Goal: Task Accomplishment & Management: Use online tool/utility

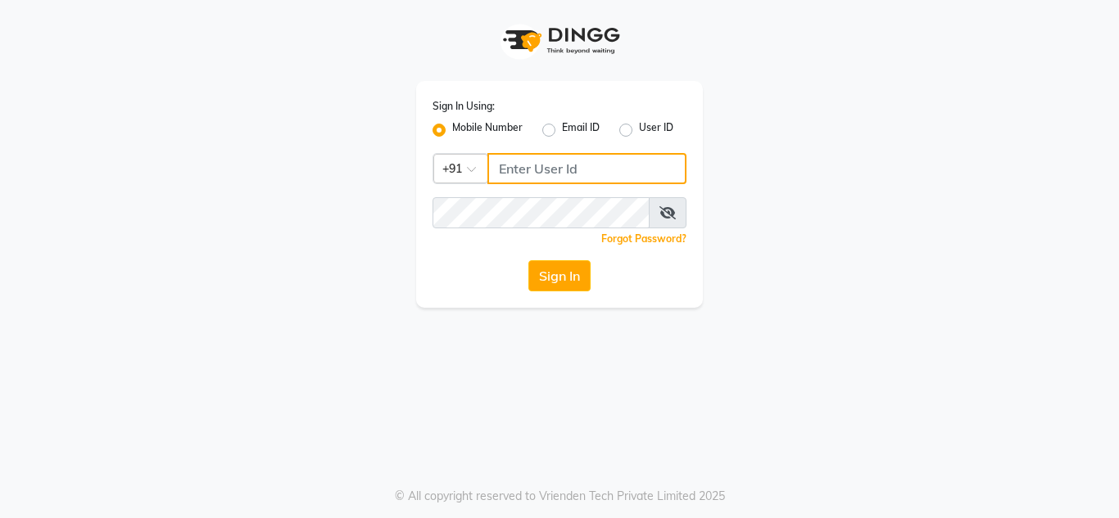
type input "9611560759"
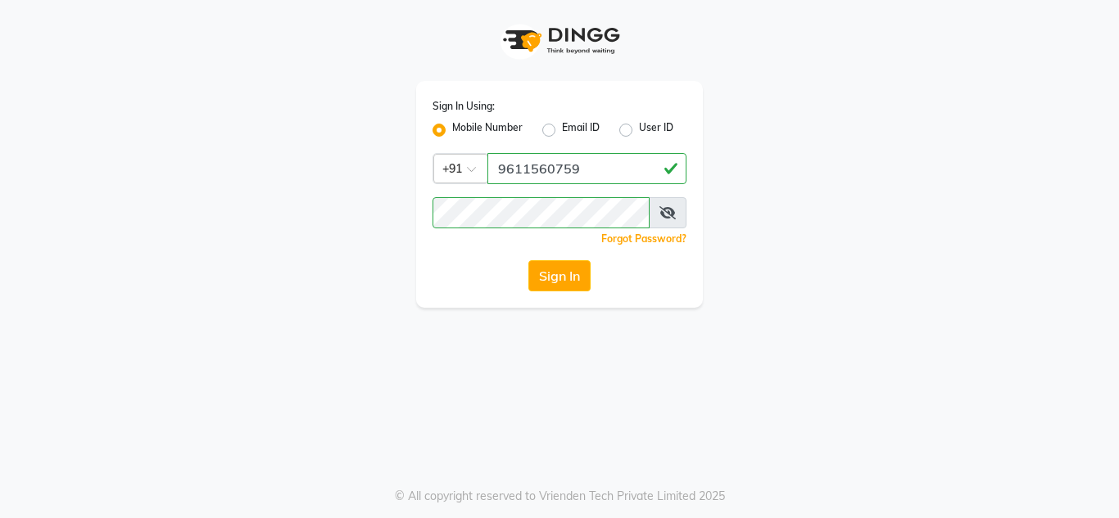
click at [562, 292] on div "Sign In Using: Mobile Number Email ID User ID Country Code × [PHONE_NUMBER] Rem…" at bounding box center [559, 194] width 287 height 227
drag, startPoint x: 562, startPoint y: 292, endPoint x: 569, endPoint y: 267, distance: 25.6
click at [569, 267] on div "Sign In Using: Mobile Number Email ID User ID Country Code × [PHONE_NUMBER] Rem…" at bounding box center [559, 194] width 287 height 227
click at [569, 267] on button "Sign In" at bounding box center [559, 275] width 62 height 31
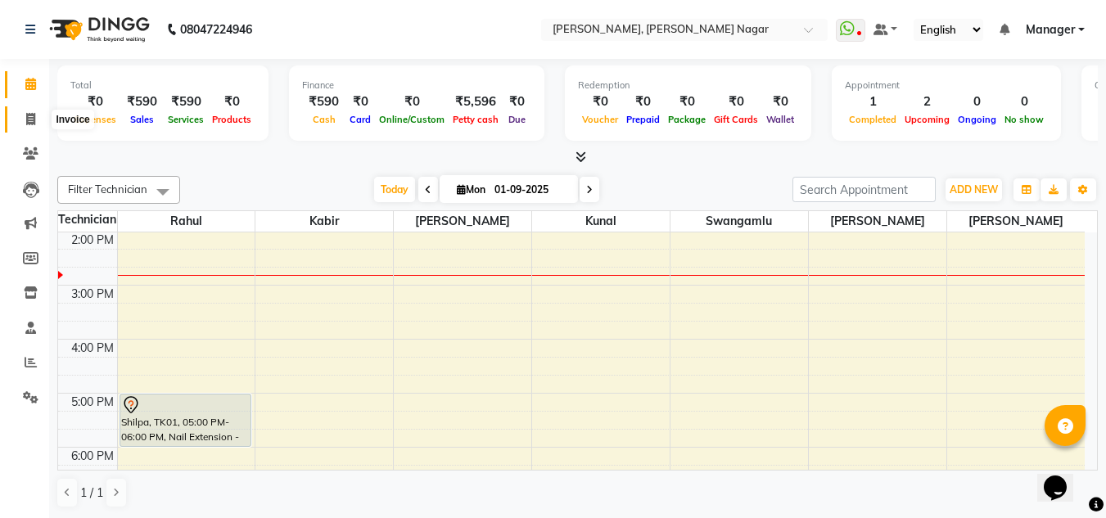
click at [28, 111] on span at bounding box center [30, 120] width 29 height 19
select select "7686"
select select "service"
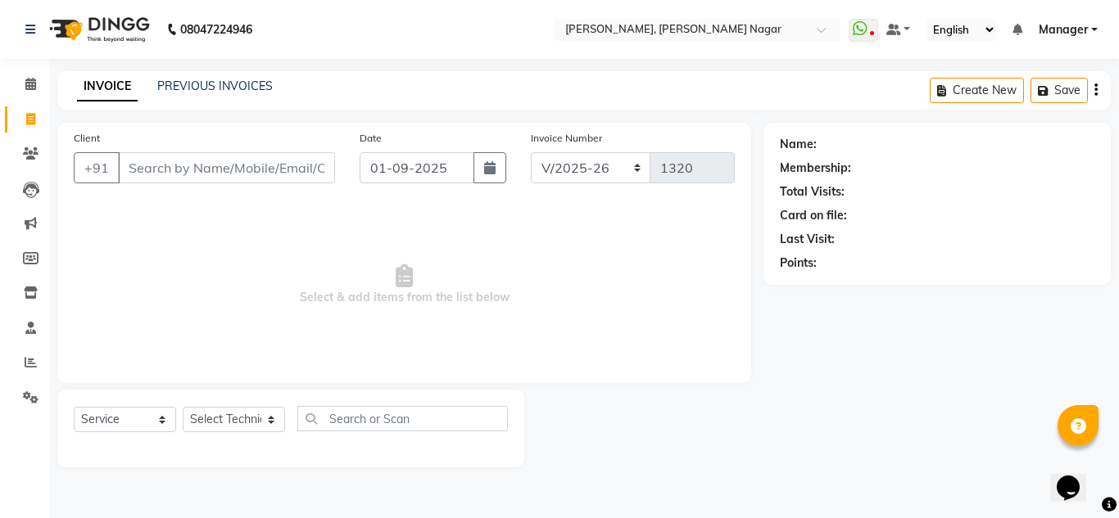
click at [181, 177] on input "Client" at bounding box center [226, 167] width 217 height 31
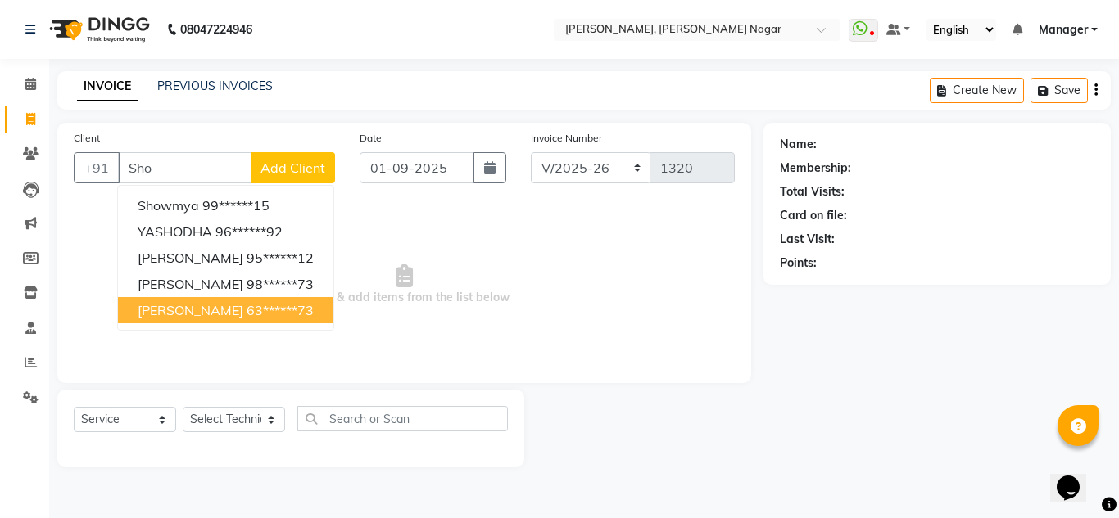
click at [226, 310] on span "[PERSON_NAME]" at bounding box center [191, 310] width 106 height 16
type input "63******73"
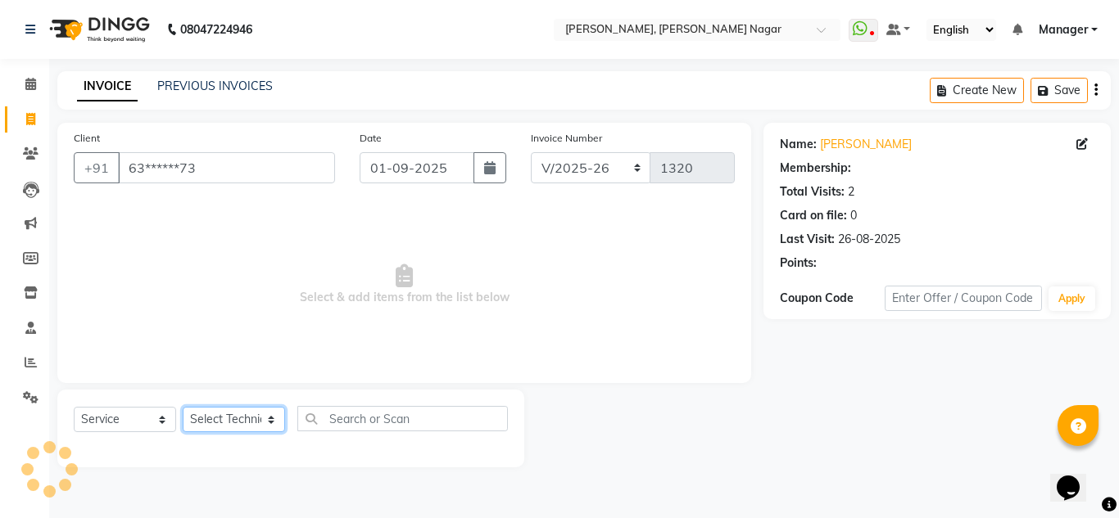
click at [246, 417] on select "Select Technician akki [PERSON_NAME] Sultha Bilal [PERSON_NAME] [PERSON_NAME] k…" at bounding box center [234, 419] width 102 height 25
click at [183, 407] on select "Select Technician akki [PERSON_NAME] Sultha Bilal [PERSON_NAME] [PERSON_NAME] k…" at bounding box center [234, 419] width 102 height 25
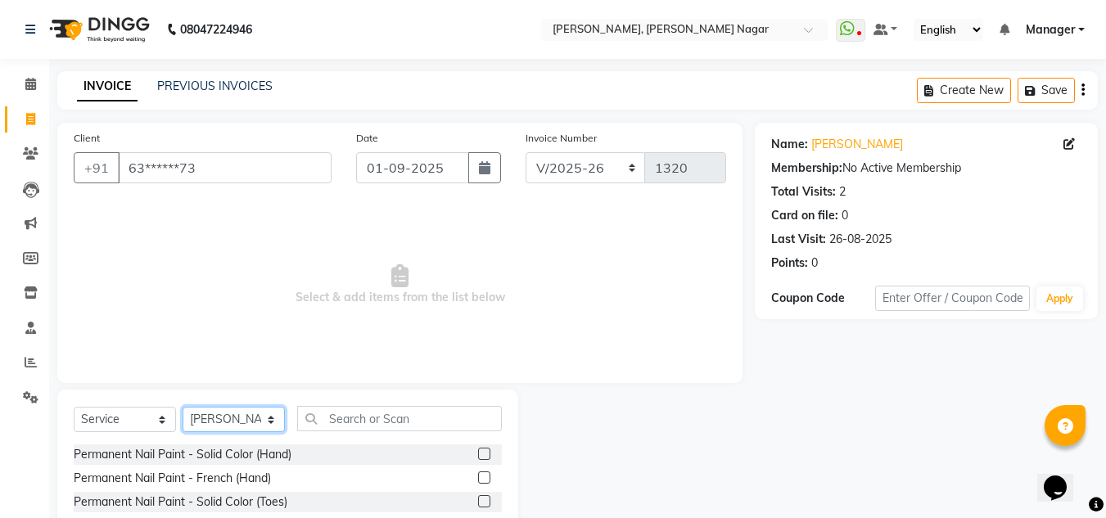
click at [247, 419] on select "Select Technician akki [PERSON_NAME] Sultha Bilal [PERSON_NAME] [PERSON_NAME] k…" at bounding box center [234, 419] width 102 height 25
select select "84650"
click at [183, 407] on select "Select Technician akki [PERSON_NAME] Sultha Bilal [PERSON_NAME] [PERSON_NAME] k…" at bounding box center [234, 419] width 102 height 25
click at [342, 422] on input "text" at bounding box center [399, 418] width 205 height 25
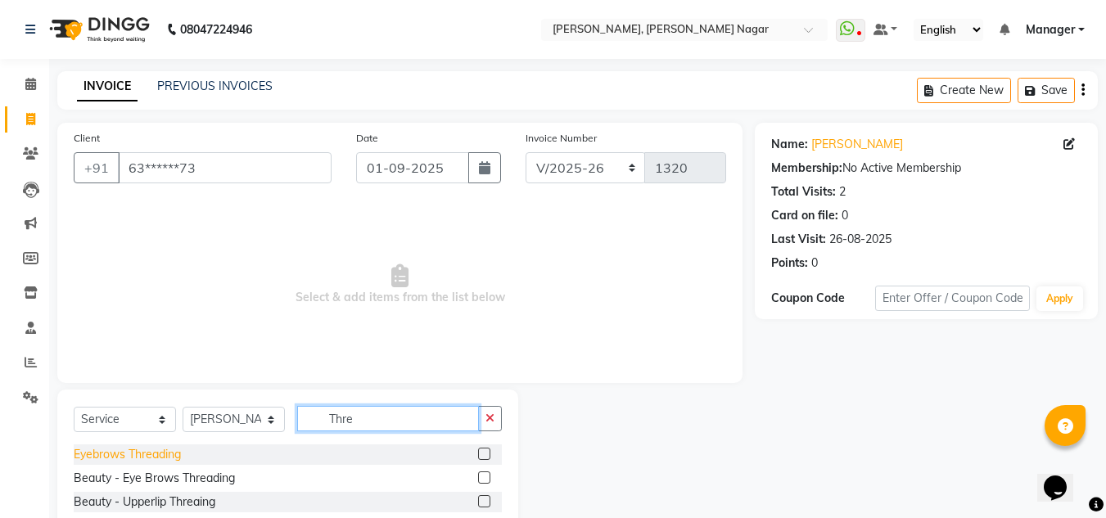
type input "Thre"
click at [121, 454] on div "Eyebrows Threading" at bounding box center [127, 454] width 107 height 17
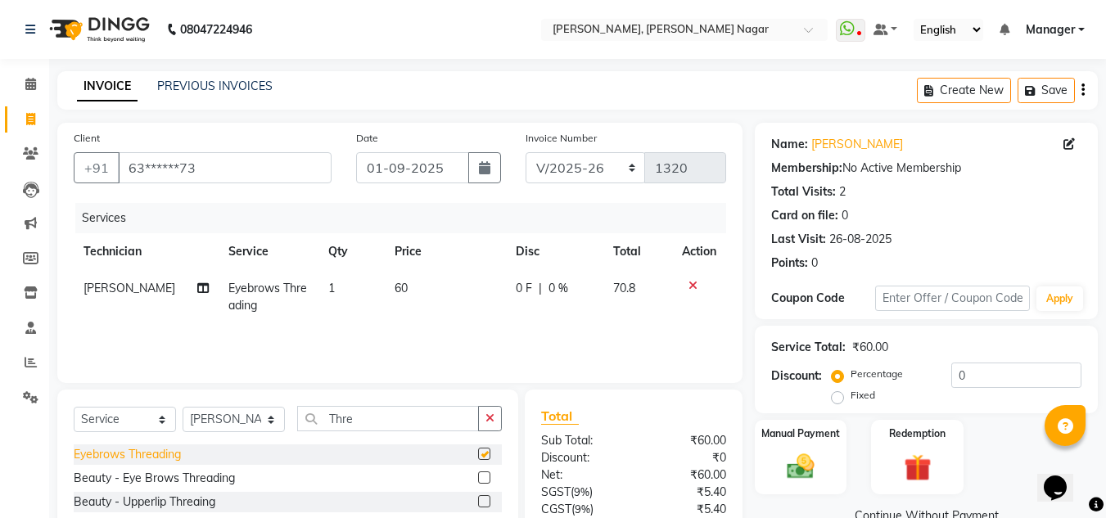
checkbox input "false"
click at [455, 276] on td "60" at bounding box center [445, 297] width 121 height 54
select select "84650"
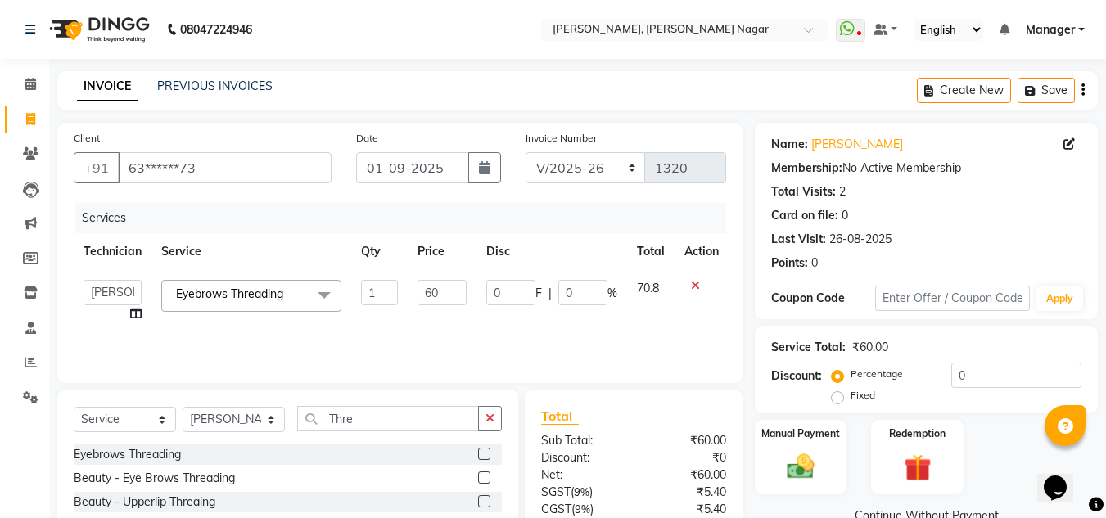
click at [455, 276] on td "60" at bounding box center [442, 301] width 69 height 62
click at [451, 290] on input "60" at bounding box center [442, 292] width 49 height 25
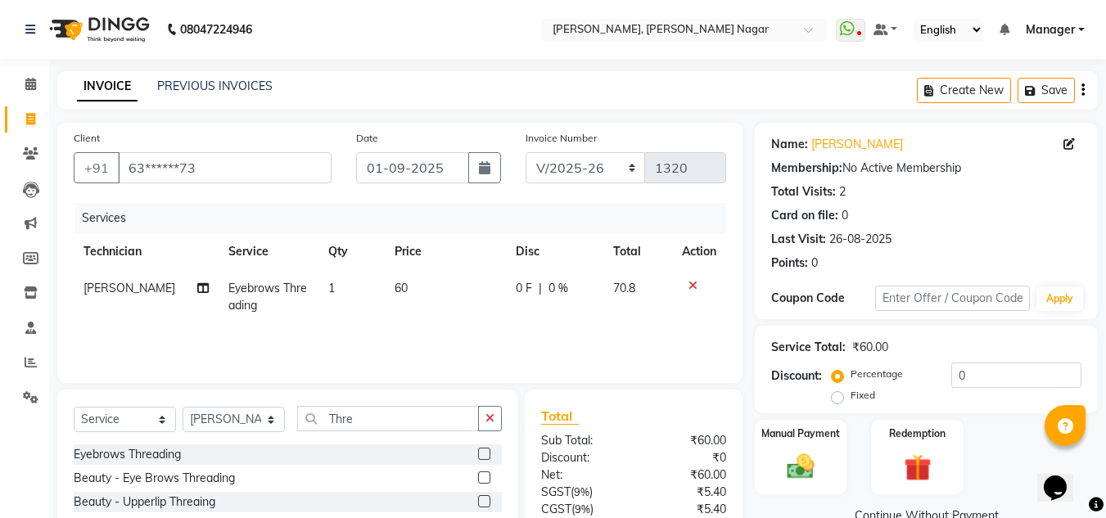
click at [565, 325] on div "Services Technician Service Qty Price Disc Total Action [PERSON_NAME] Eyebrows …" at bounding box center [400, 285] width 653 height 164
click at [995, 366] on input "0" at bounding box center [1017, 375] width 130 height 25
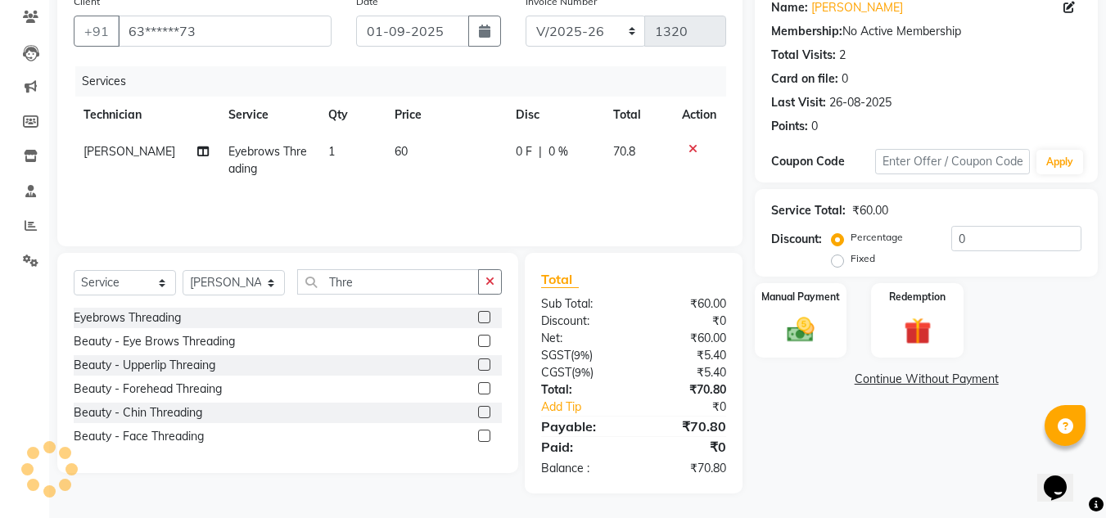
click at [851, 263] on label "Fixed" at bounding box center [863, 258] width 25 height 15
click at [839, 263] on input "Fixed" at bounding box center [840, 258] width 11 height 11
radio input "true"
click at [1034, 226] on input "0" at bounding box center [1017, 238] width 130 height 25
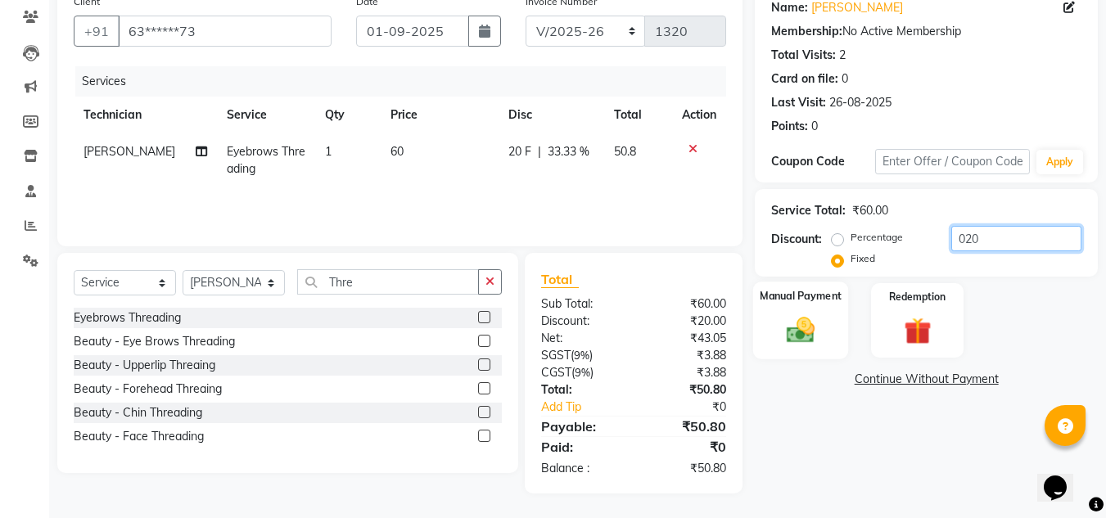
type input "020"
click at [802, 332] on img at bounding box center [801, 330] width 46 height 33
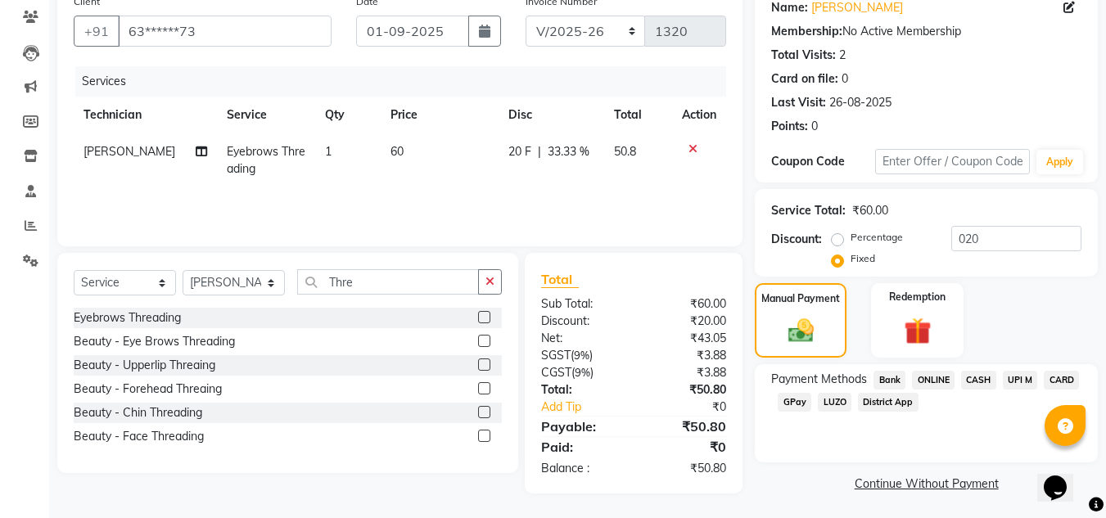
click at [980, 385] on span "CASH" at bounding box center [978, 380] width 35 height 19
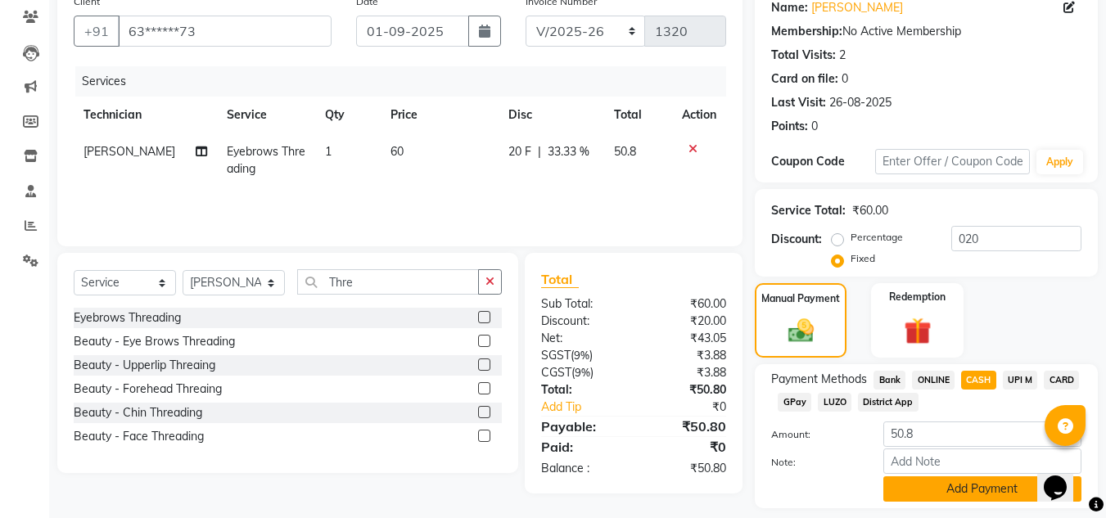
click at [969, 482] on button "Add Payment" at bounding box center [983, 489] width 198 height 25
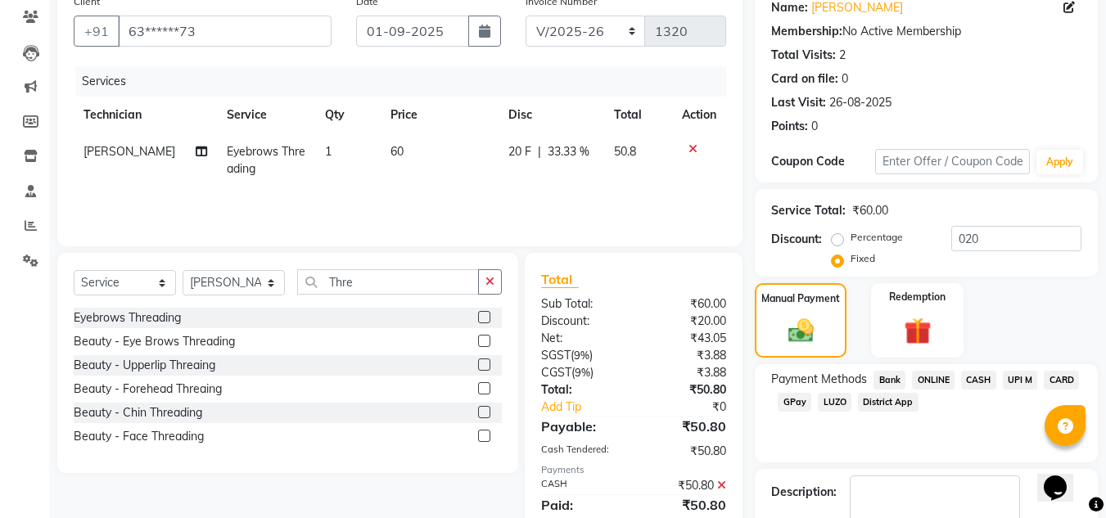
scroll to position [232, 0]
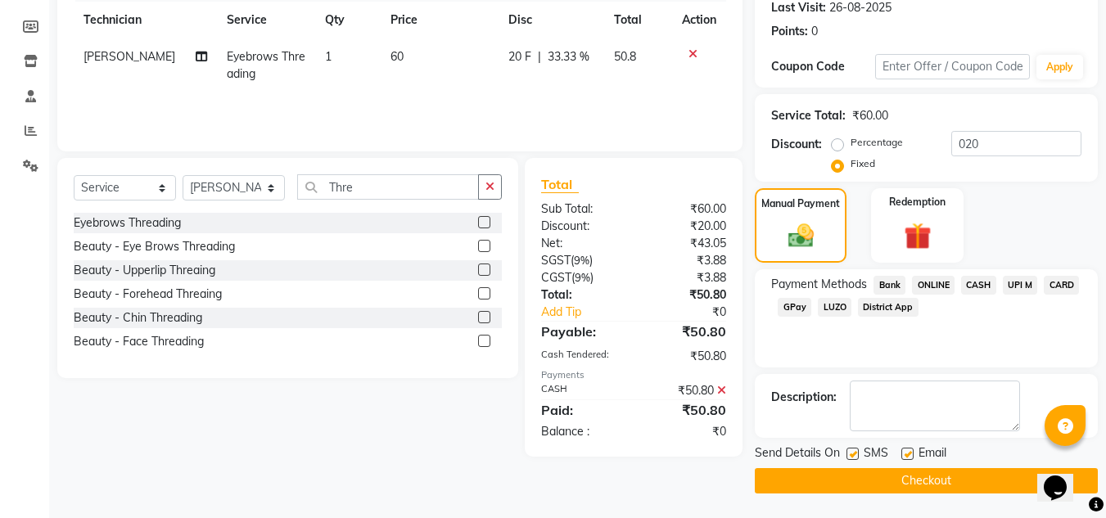
click at [947, 472] on button "Checkout" at bounding box center [926, 480] width 343 height 25
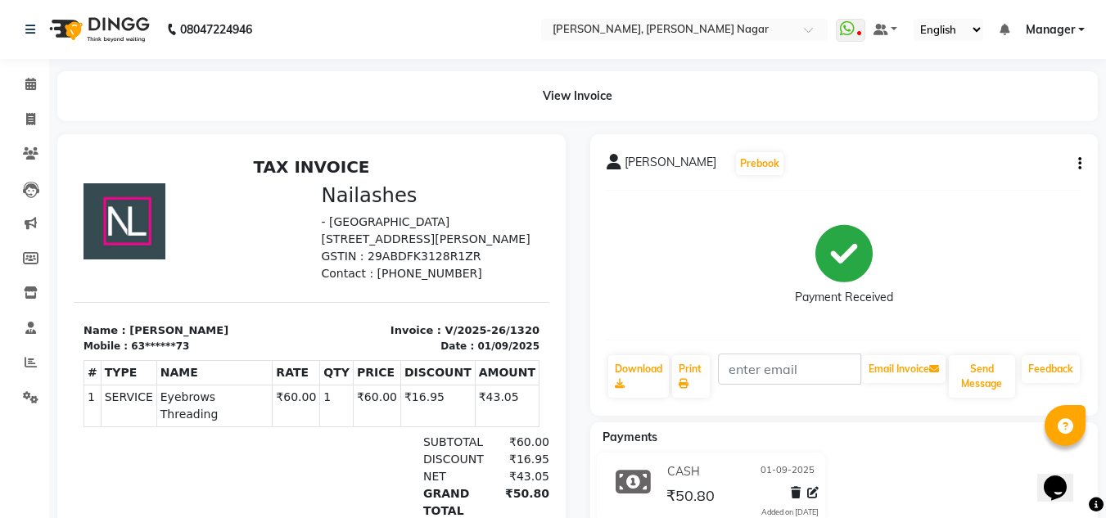
click at [947, 472] on div "CASH [DATE] ₹50.80 Added on [DATE]" at bounding box center [844, 492] width 533 height 79
